Goal: Task Accomplishment & Management: Manage account settings

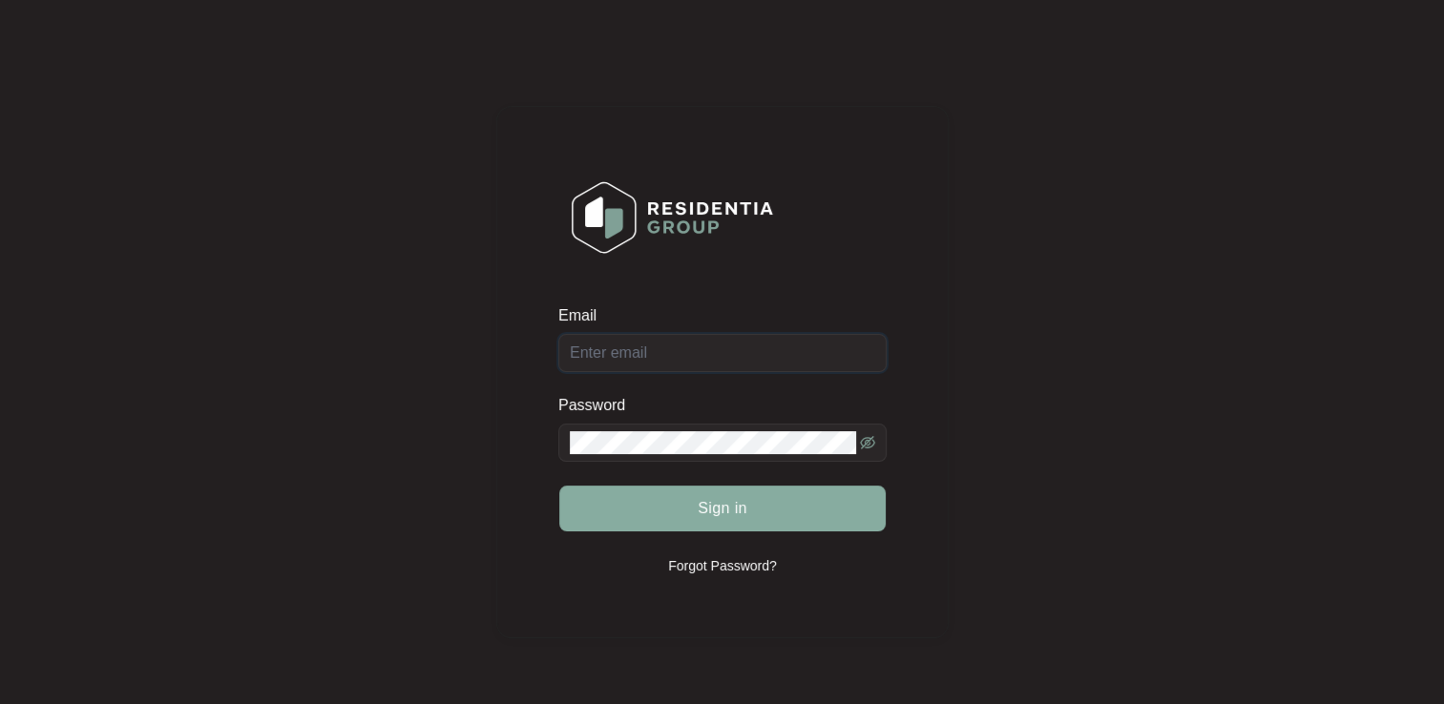
type input "[EMAIL_ADDRESS][DOMAIN_NAME]"
click at [701, 502] on span "Sign in" at bounding box center [723, 508] width 50 height 23
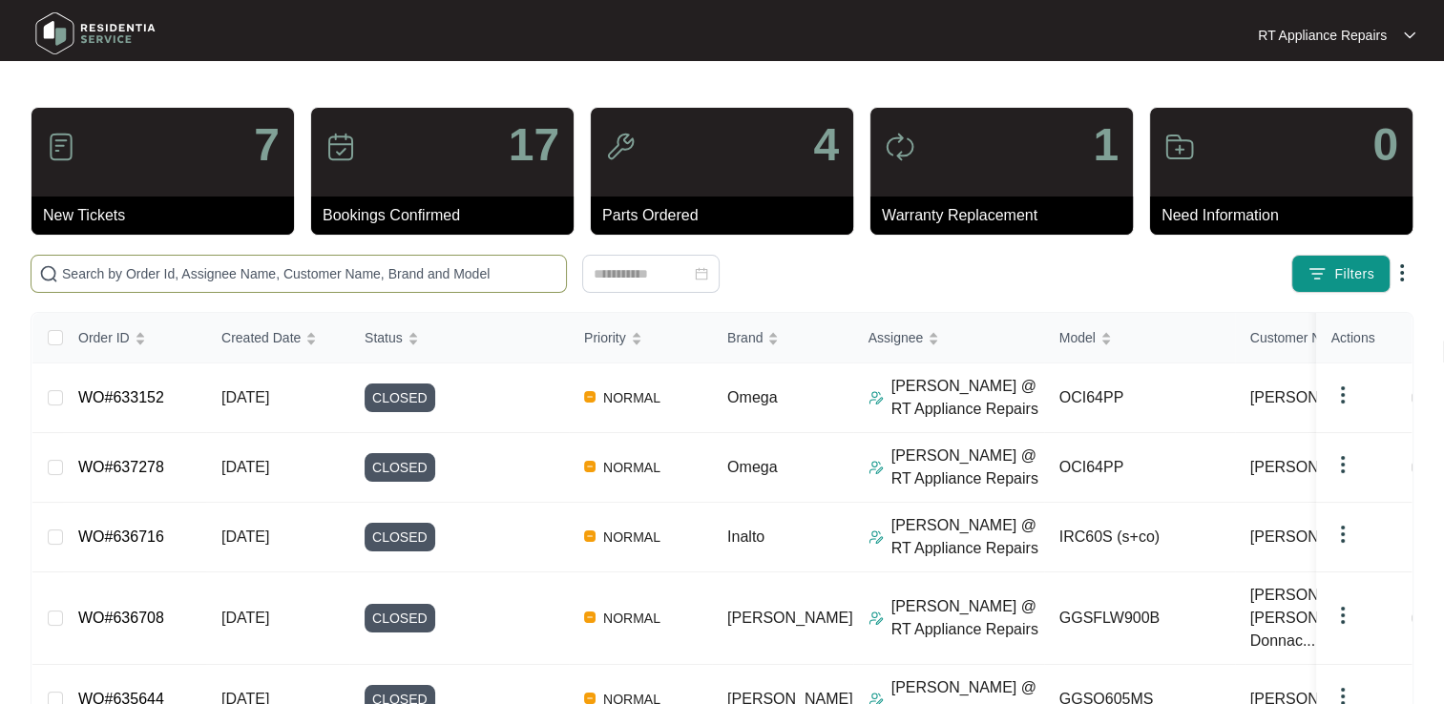
click at [156, 273] on input "text" at bounding box center [310, 273] width 496 height 21
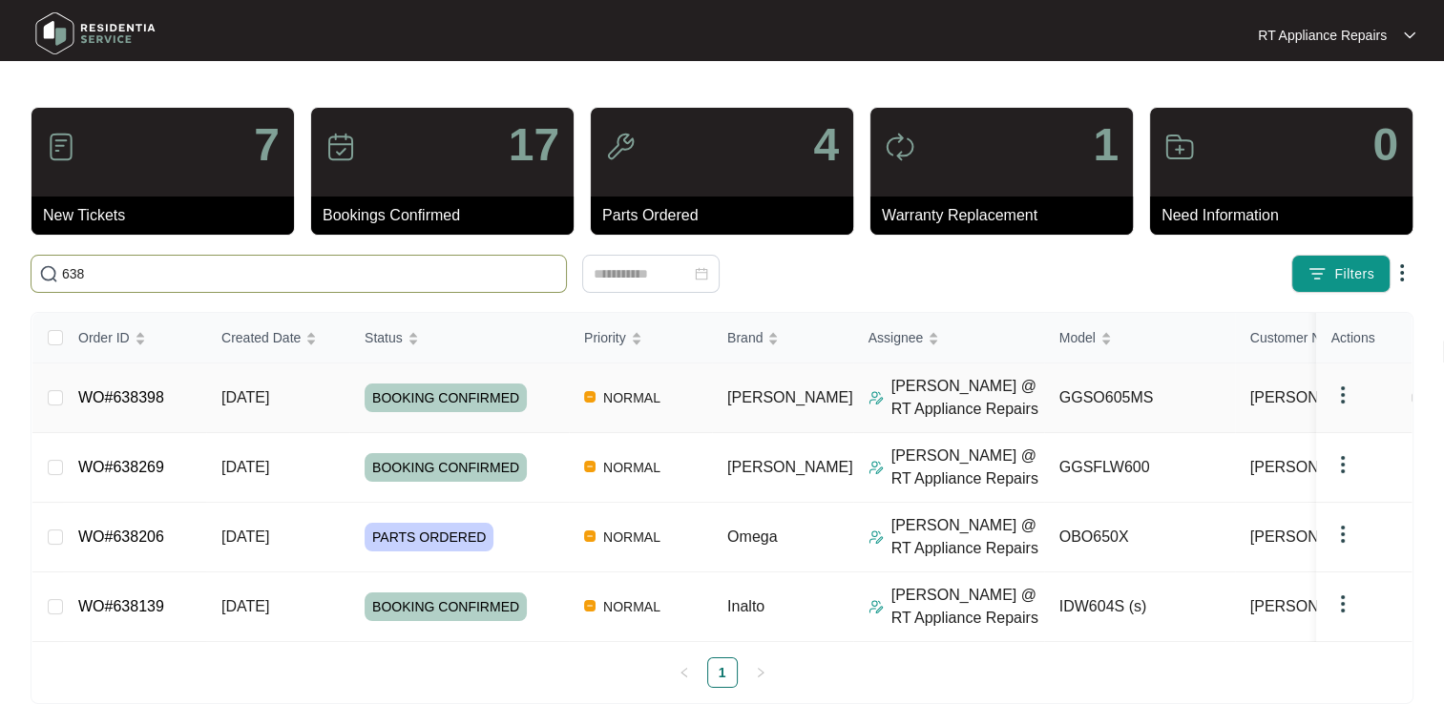
type input "638"
click at [121, 399] on link "WO#638398" at bounding box center [121, 397] width 86 height 16
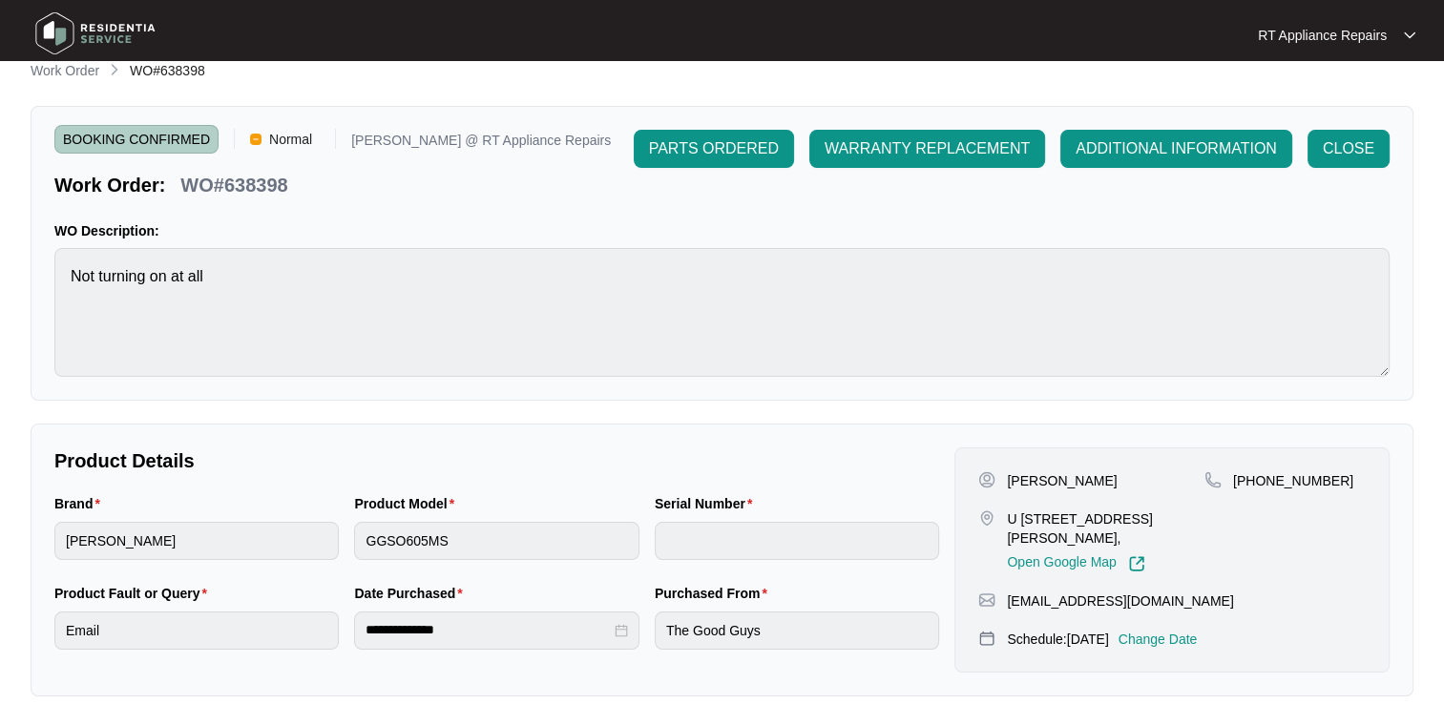
scroll to position [95, 0]
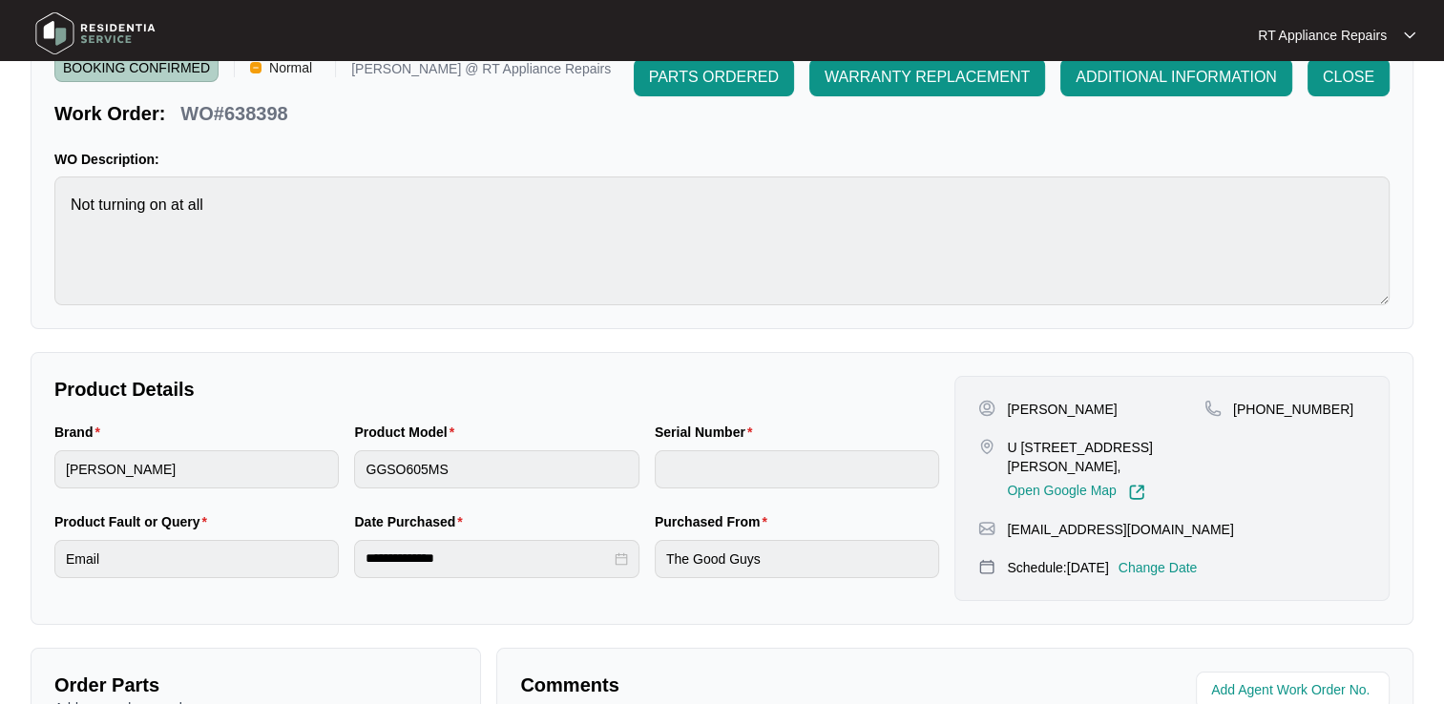
click at [1198, 563] on p "Change Date" at bounding box center [1157, 567] width 79 height 19
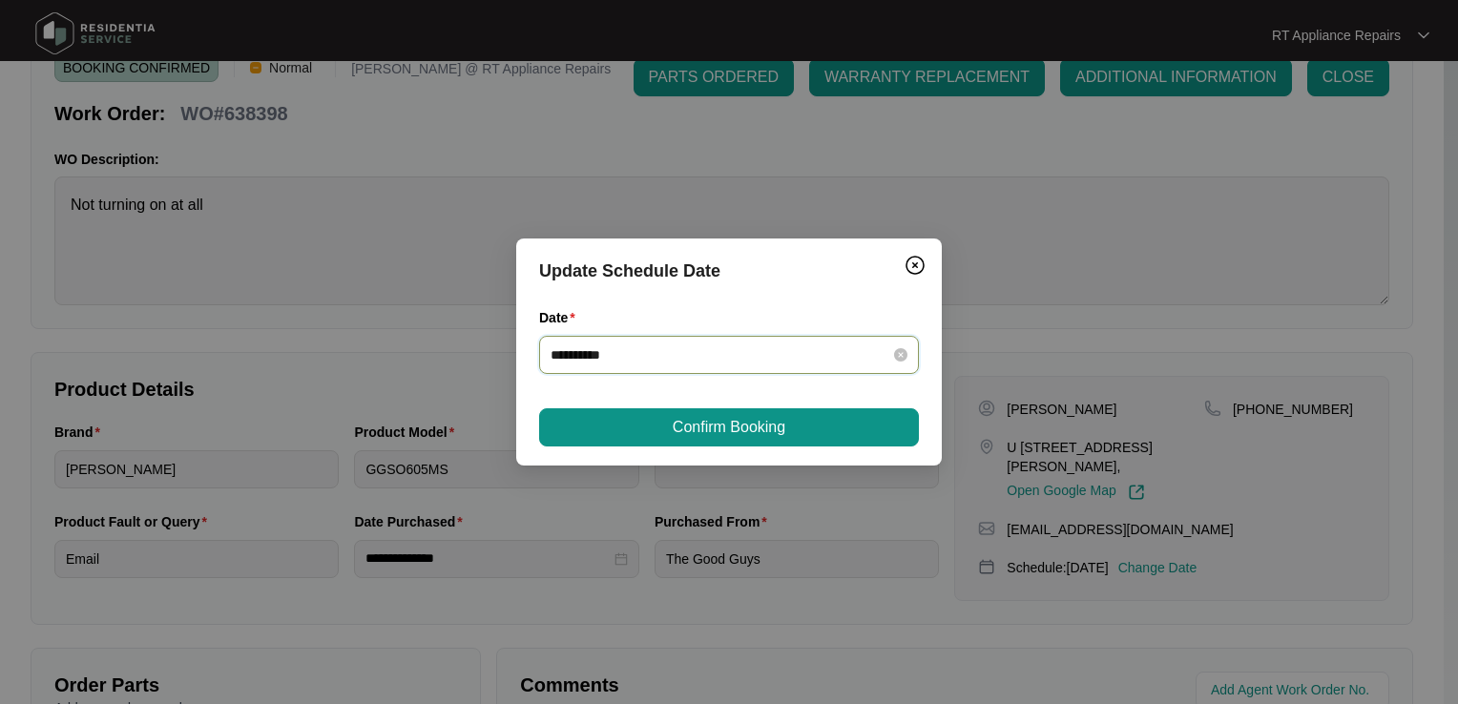
click at [693, 355] on input "**********" at bounding box center [718, 354] width 334 height 21
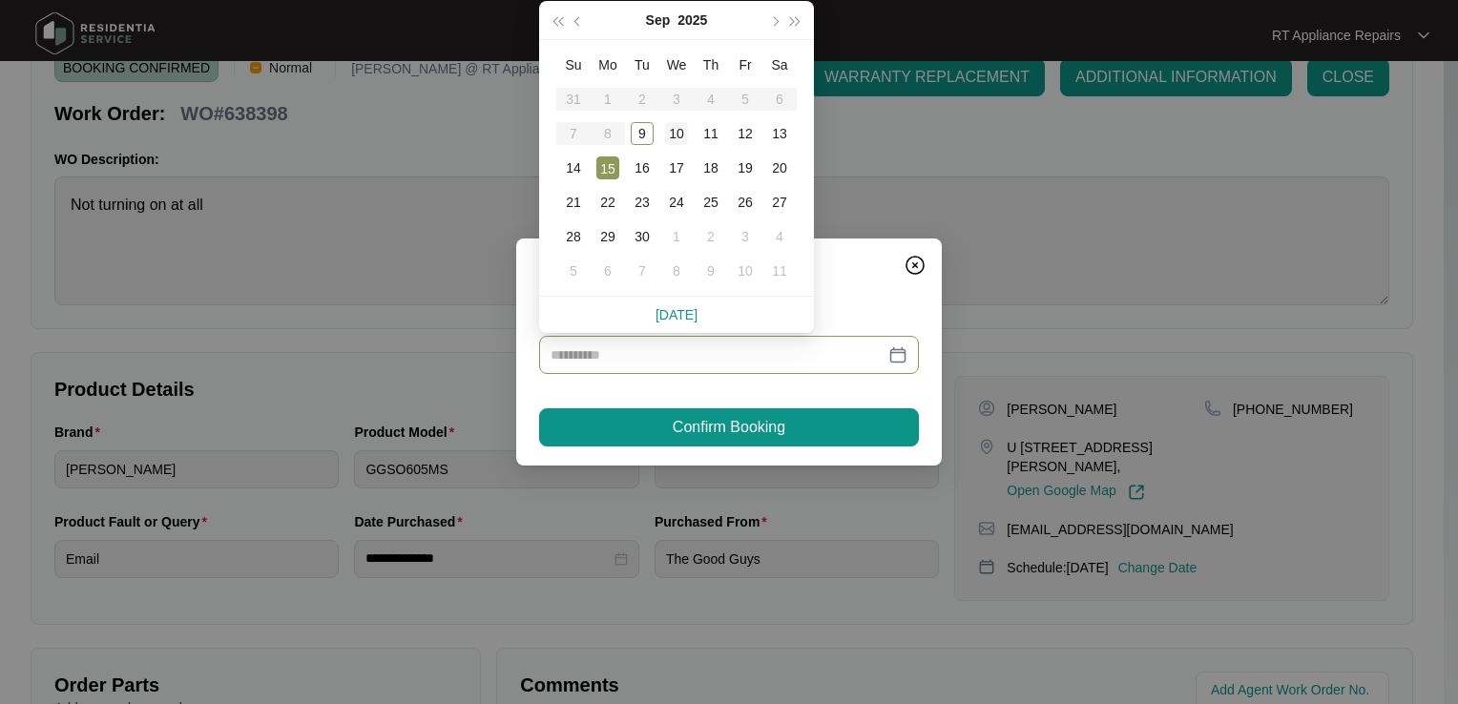
click at [675, 129] on div "10" at bounding box center [676, 133] width 23 height 23
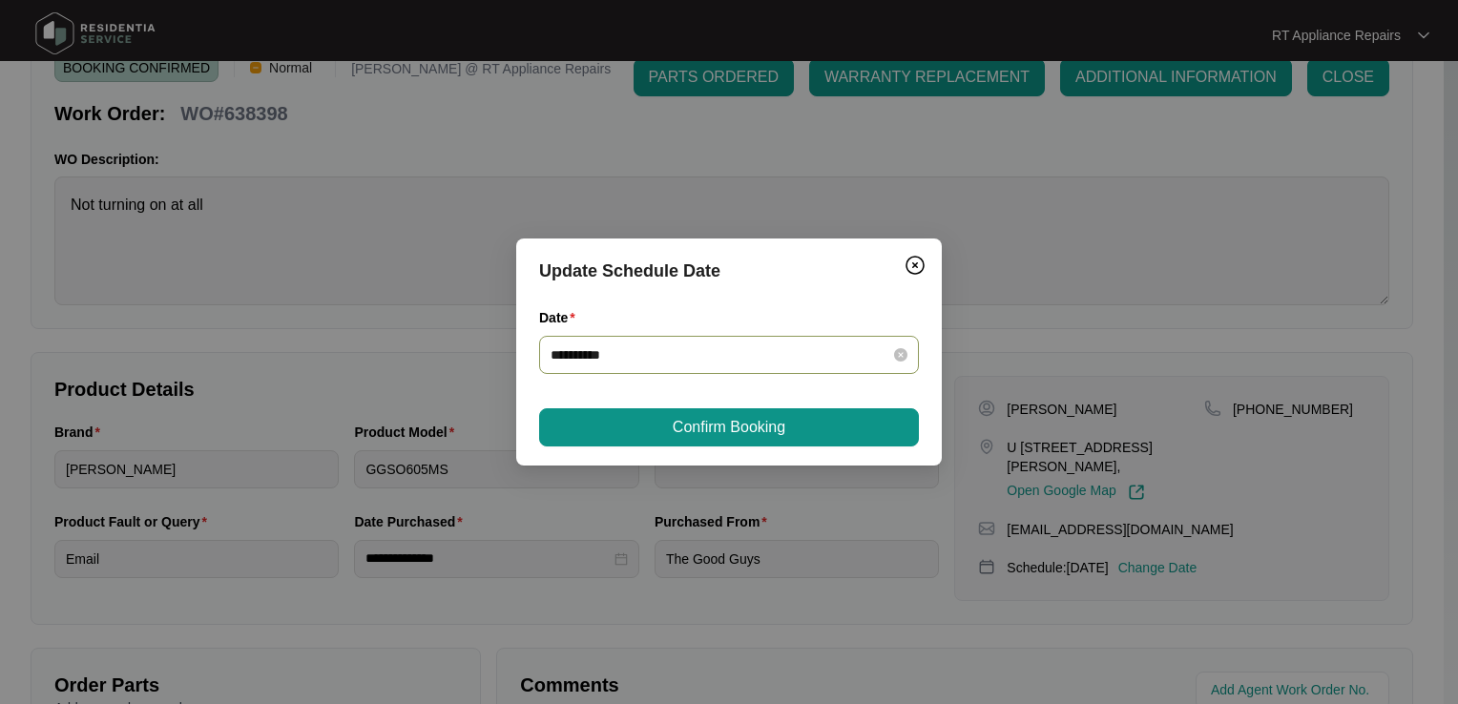
type input "**********"
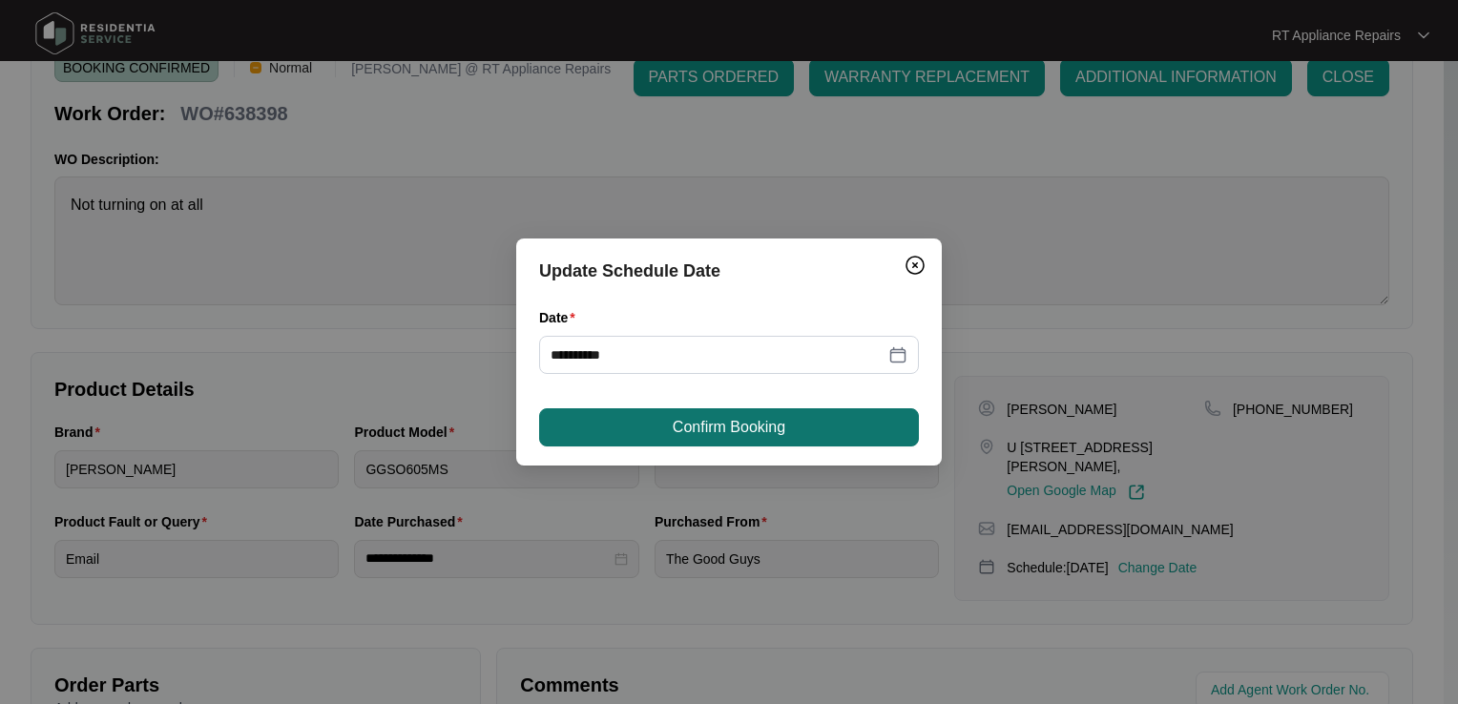
click at [706, 424] on span "Confirm Booking" at bounding box center [729, 427] width 113 height 23
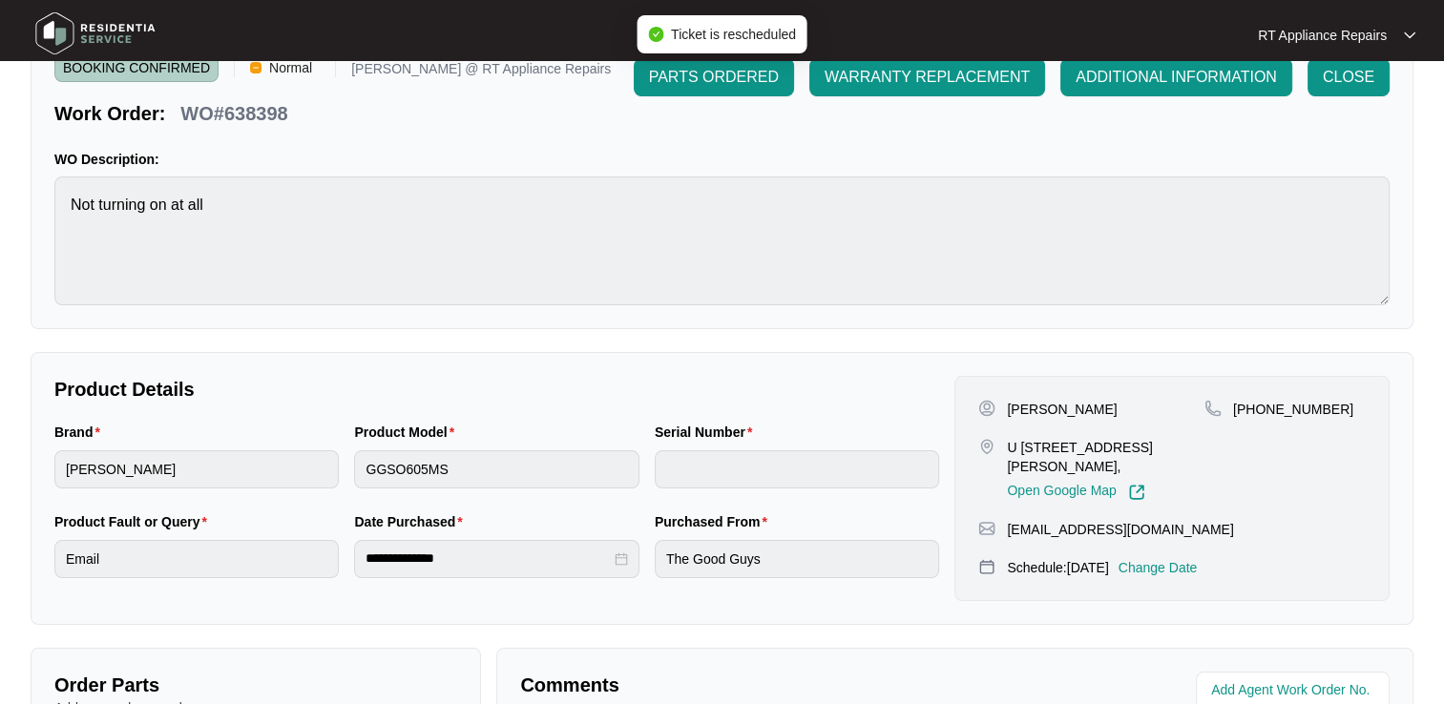
click at [1401, 31] on div "RT Appliance Repairs" at bounding box center [1336, 35] width 157 height 19
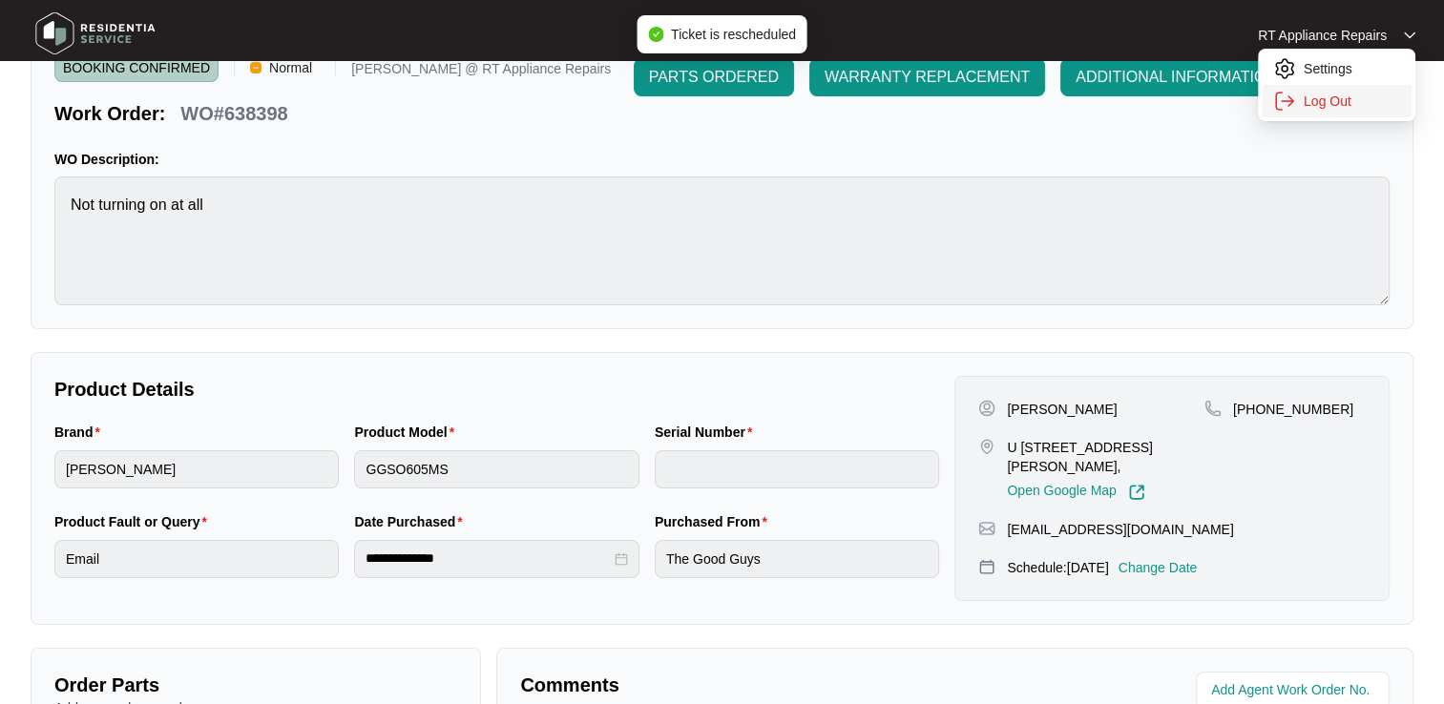
click at [1345, 105] on p "Log Out" at bounding box center [1351, 101] width 96 height 19
